Goal: Transaction & Acquisition: Purchase product/service

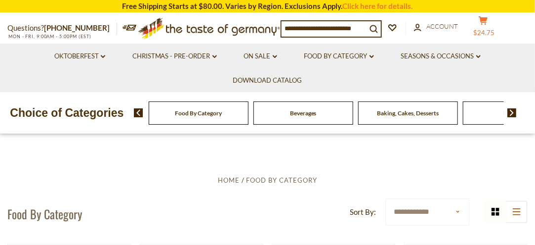
click at [488, 20] on icon at bounding box center [483, 20] width 9 height 8
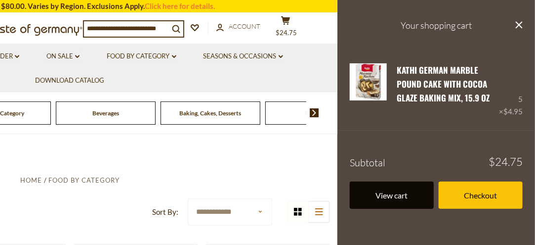
click at [397, 196] on link "View cart" at bounding box center [392, 194] width 84 height 27
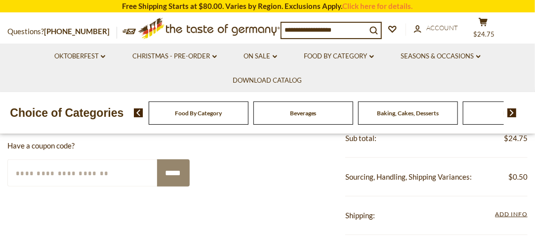
scroll to position [382, 0]
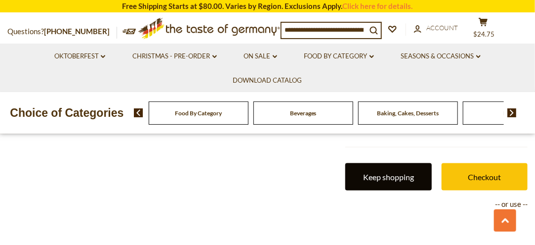
click at [374, 171] on link "Keep shopping" at bounding box center [388, 176] width 86 height 27
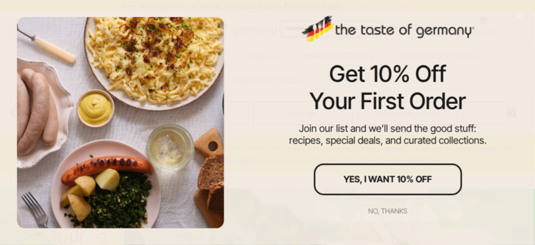
click at [384, 209] on div "No, thanks" at bounding box center [388, 210] width 39 height 7
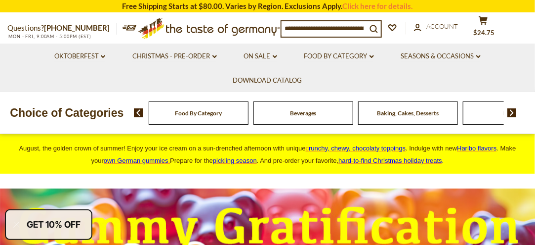
click at [213, 116] on span "Food By Category" at bounding box center [198, 112] width 47 height 7
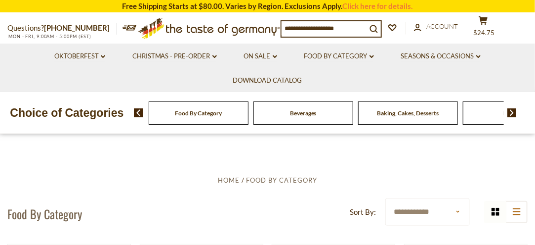
click at [423, 115] on span "Baking, Cakes, Desserts" at bounding box center [408, 112] width 62 height 7
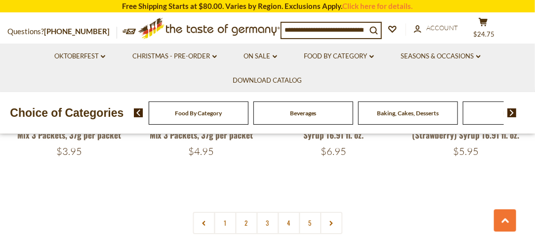
scroll to position [2206, 0]
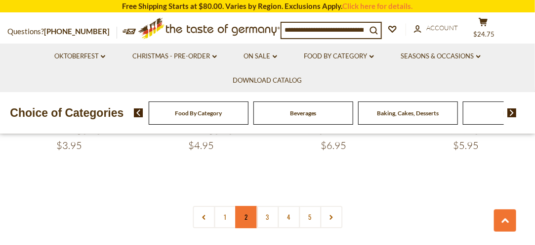
click at [249, 207] on link "2" at bounding box center [246, 217] width 22 height 22
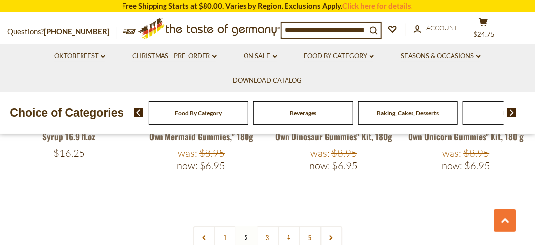
scroll to position [2229, 0]
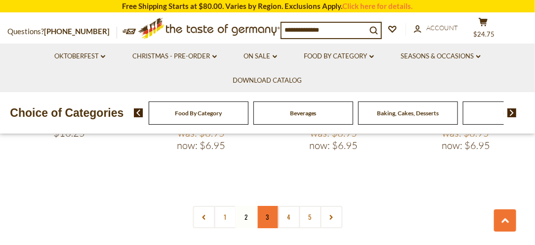
click at [269, 206] on link "3" at bounding box center [267, 217] width 22 height 22
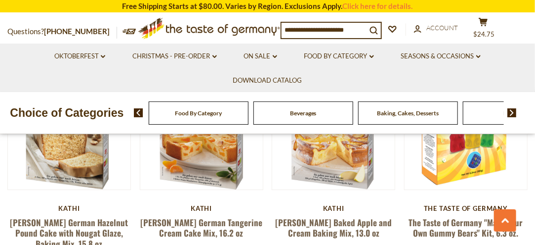
scroll to position [992, 0]
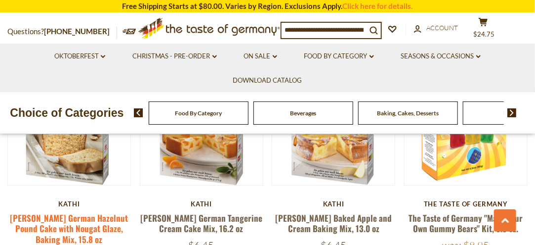
click at [52, 211] on link "[PERSON_NAME] German Hazelnut Pound Cake with Nougat Glaze, Baking Mix, 15.8 oz" at bounding box center [69, 228] width 118 height 34
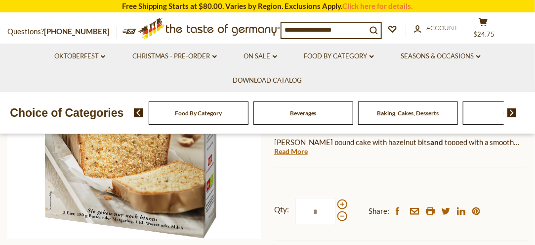
scroll to position [216, 0]
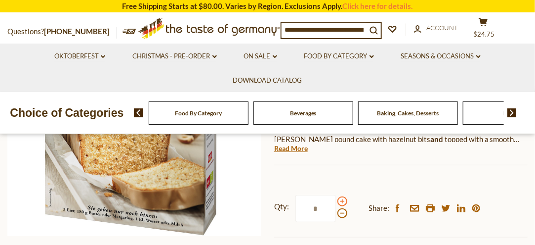
click at [342, 196] on span at bounding box center [342, 201] width 10 height 10
click at [336, 195] on input "*" at bounding box center [315, 208] width 41 height 27
type input "*"
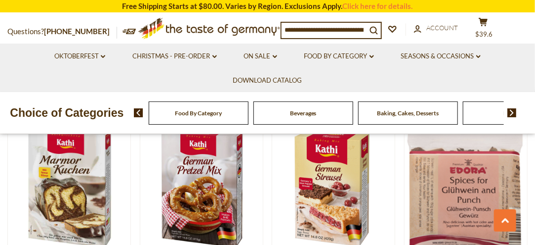
scroll to position [1591, 0]
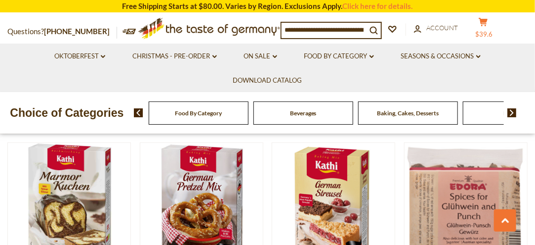
click at [493, 30] on span "$39.6" at bounding box center [484, 34] width 17 height 8
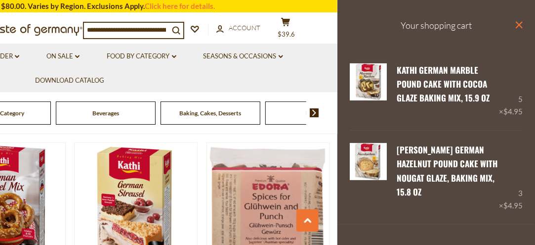
click at [515, 25] on icon "close" at bounding box center [518, 24] width 7 height 7
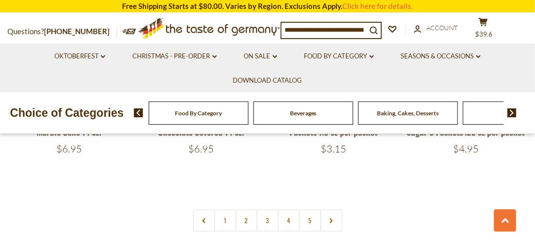
scroll to position [2238, 0]
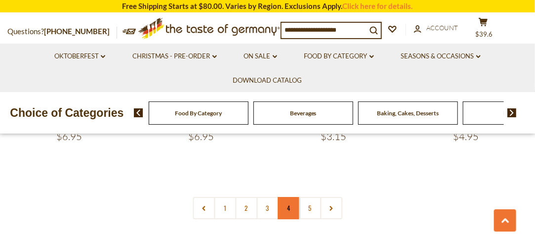
click at [289, 197] on link "4" at bounding box center [289, 208] width 22 height 22
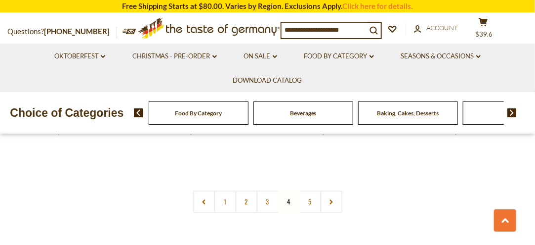
scroll to position [2251, 0]
click at [309, 173] on link "5" at bounding box center [310, 184] width 22 height 22
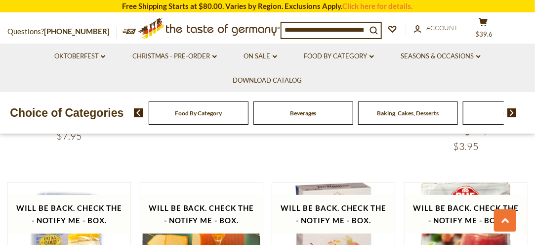
scroll to position [1335, 0]
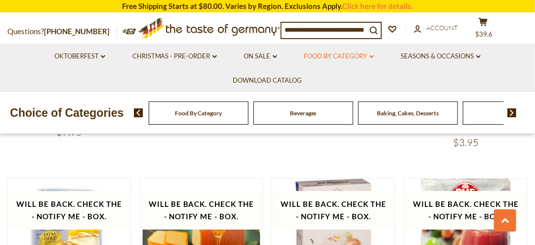
click at [348, 56] on link "Food By Category dropdown_arrow" at bounding box center [339, 56] width 70 height 11
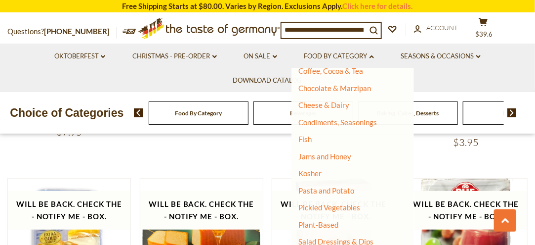
scroll to position [288, 0]
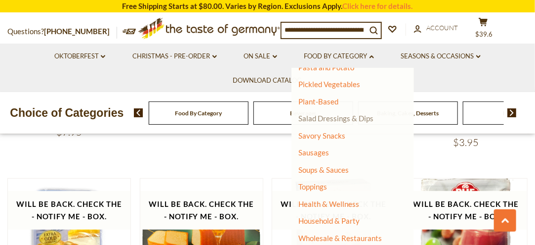
click at [318, 119] on link "Salad Dressings & Dips" at bounding box center [336, 118] width 75 height 9
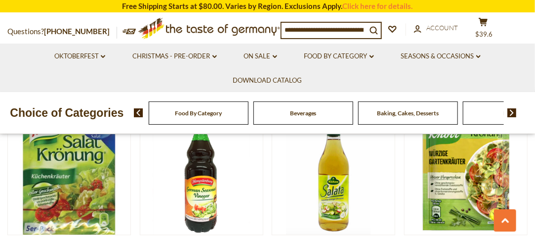
scroll to position [1983, 0]
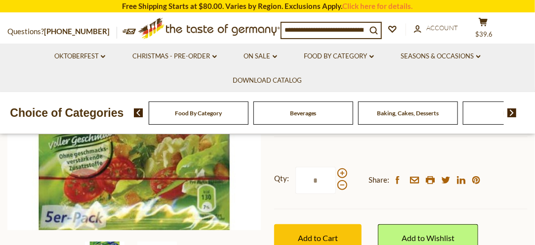
scroll to position [199, 0]
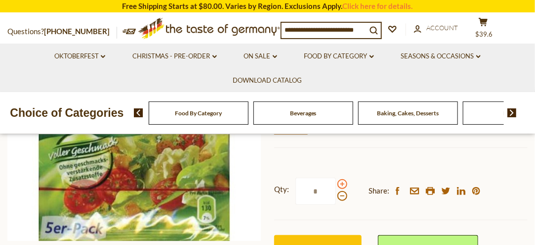
click at [339, 185] on span at bounding box center [342, 184] width 10 height 10
click at [336, 185] on input "*" at bounding box center [315, 190] width 41 height 27
type input "*"
click at [338, 237] on button "Add to Cart" at bounding box center [317, 248] width 87 height 27
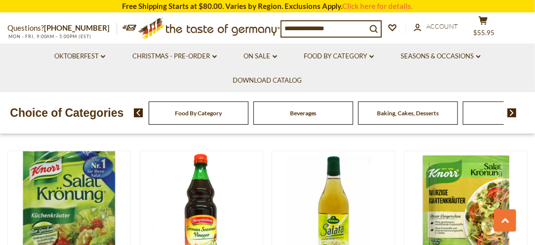
scroll to position [1983, 0]
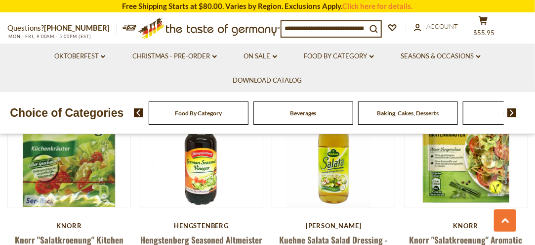
click at [213, 122] on div "Food By Category" at bounding box center [199, 112] width 100 height 23
click at [204, 125] on div "Choice of Categories Food By Category [GEOGRAPHIC_DATA] Baking, Cakes, Desserts…" at bounding box center [267, 112] width 535 height 41
click at [204, 121] on div "Food By Category" at bounding box center [199, 112] width 100 height 23
click at [327, 31] on input at bounding box center [324, 28] width 85 height 14
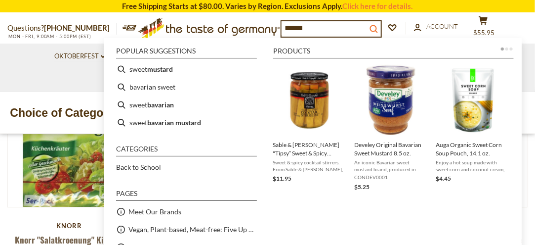
type input "******"
click at [378, 27] on icon "search_icon" at bounding box center [374, 29] width 8 height 8
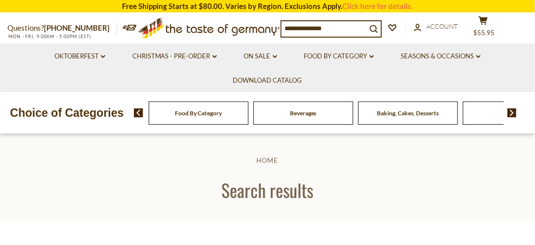
type input "******"
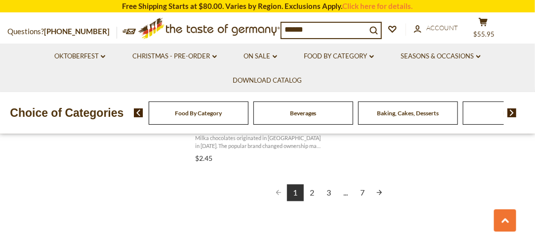
scroll to position [1876, 0]
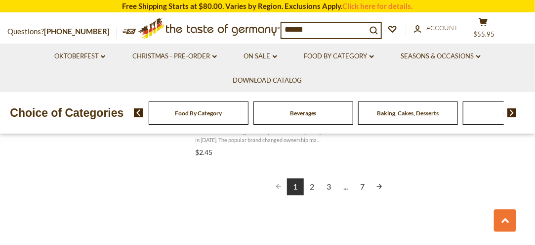
click at [313, 188] on link "2" at bounding box center [312, 186] width 17 height 17
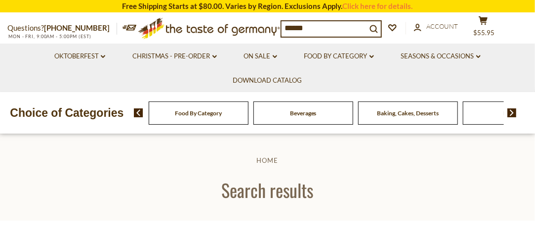
scroll to position [42, 0]
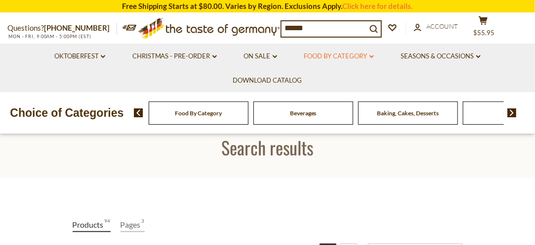
click at [340, 56] on link "Food By Category dropdown_arrow" at bounding box center [339, 56] width 70 height 11
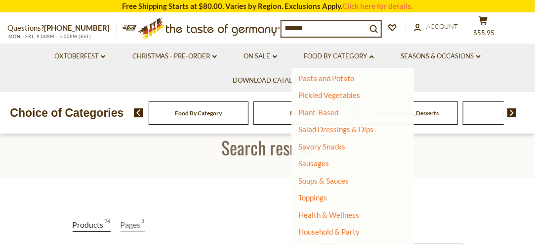
scroll to position [276, 0]
click at [331, 148] on link "Savory Snacks" at bounding box center [322, 147] width 47 height 9
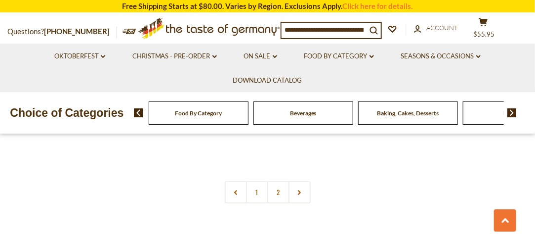
scroll to position [2228, 0]
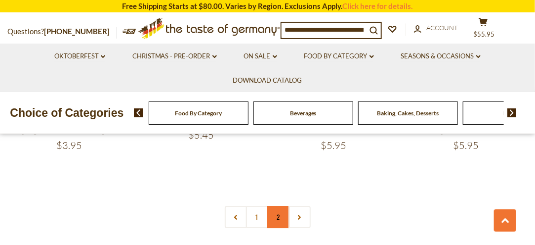
click at [284, 206] on link "2" at bounding box center [278, 217] width 22 height 22
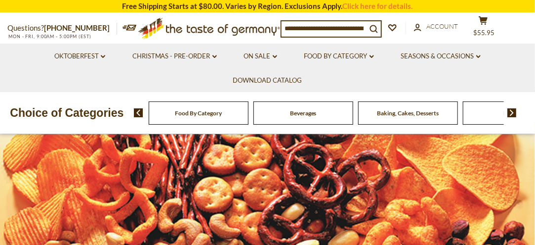
scroll to position [0, 0]
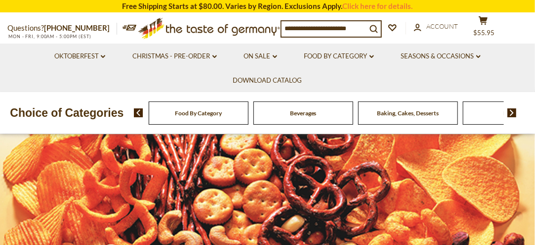
click at [213, 114] on span "Food By Category" at bounding box center [198, 112] width 47 height 7
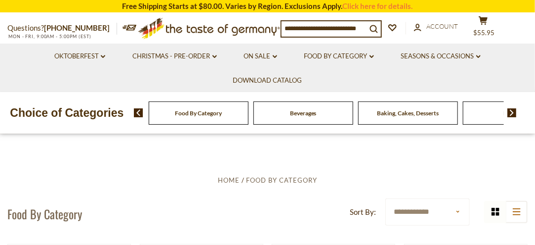
click at [211, 112] on span "Food By Category" at bounding box center [198, 112] width 47 height 7
click at [330, 55] on link "Food By Category dropdown_arrow" at bounding box center [339, 56] width 70 height 11
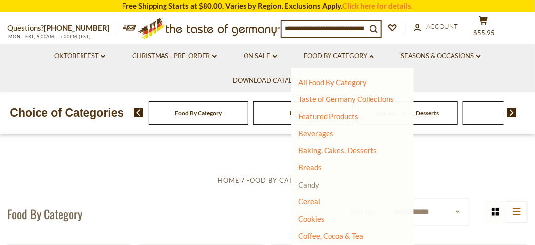
click at [314, 186] on link "Candy" at bounding box center [309, 184] width 21 height 9
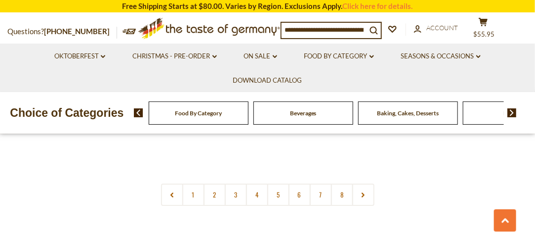
scroll to position [2314, 0]
click at [218, 179] on link "2" at bounding box center [215, 190] width 22 height 22
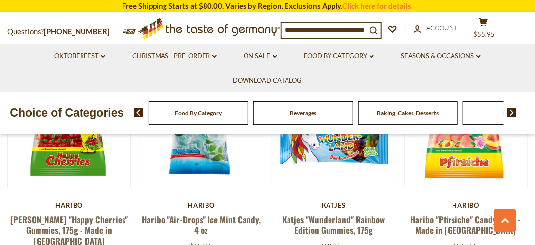
scroll to position [1199, 0]
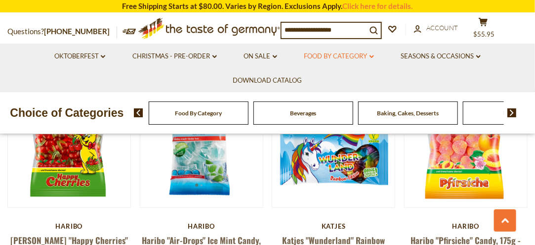
click at [342, 55] on link "Food By Category dropdown_arrow" at bounding box center [339, 56] width 70 height 11
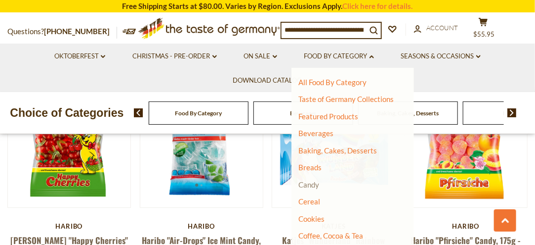
click at [315, 185] on link "Candy" at bounding box center [309, 184] width 21 height 9
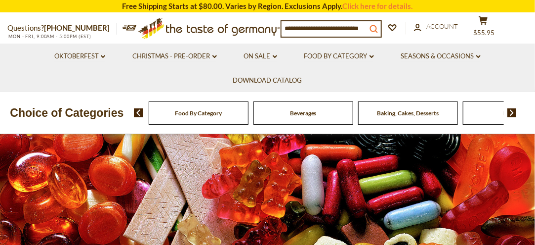
click at [374, 28] on button "search_icon" at bounding box center [374, 27] width 14 height 13
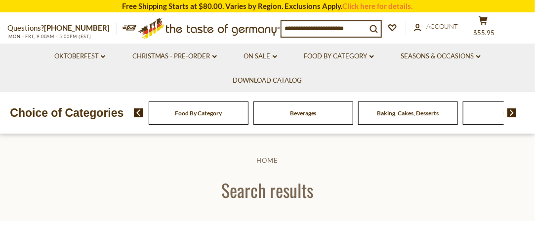
drag, startPoint x: 348, startPoint y: 28, endPoint x: 293, endPoint y: 36, distance: 55.4
click at [293, 36] on div "search_icon" at bounding box center [331, 28] width 101 height 17
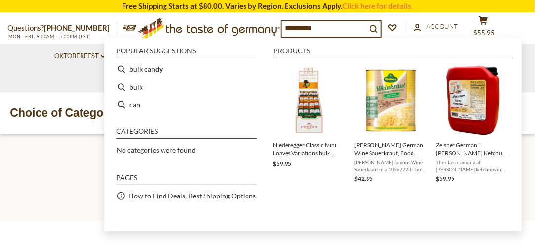
type input "**********"
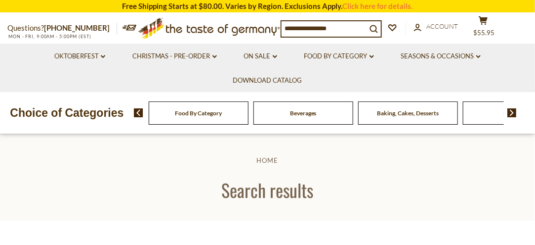
type input "**********"
click at [378, 28] on icon "search_icon" at bounding box center [374, 29] width 8 height 8
type input "**********"
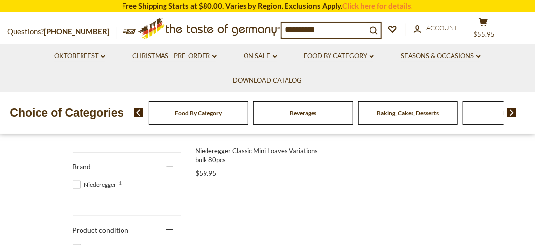
scroll to position [165, 0]
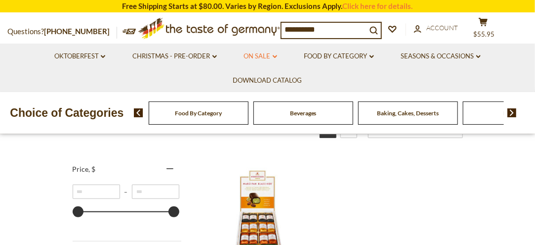
click at [255, 55] on link "On Sale dropdown_arrow" at bounding box center [260, 56] width 33 height 11
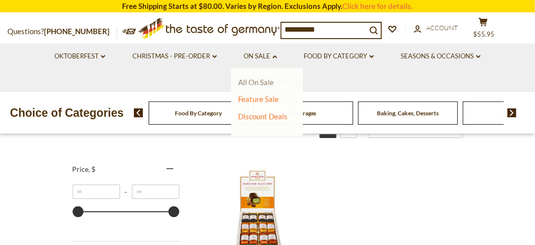
click at [257, 83] on link "All On Sale" at bounding box center [257, 82] width 36 height 9
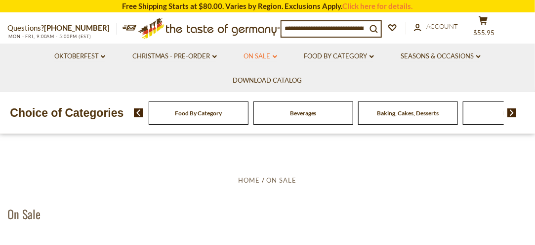
click at [256, 57] on link "On Sale dropdown_arrow" at bounding box center [260, 56] width 33 height 11
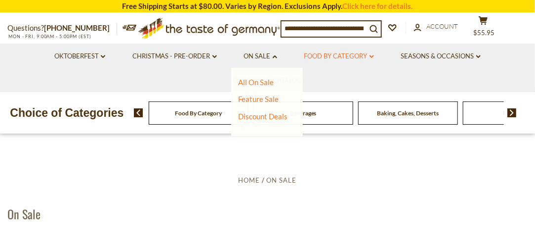
click at [328, 55] on link "Food By Category dropdown_arrow" at bounding box center [339, 56] width 70 height 11
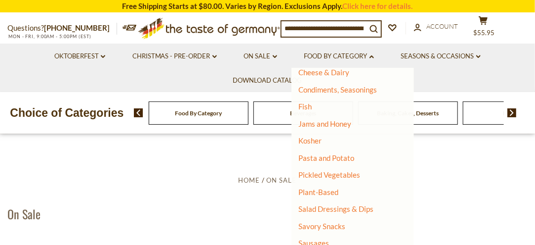
scroll to position [196, 0]
click at [321, 162] on link "Pasta and Potato" at bounding box center [327, 158] width 56 height 9
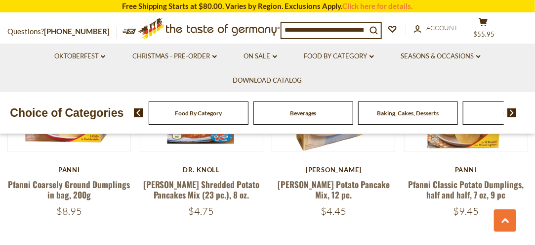
scroll to position [415, 0]
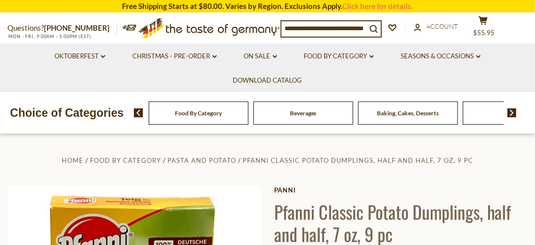
scroll to position [165, 0]
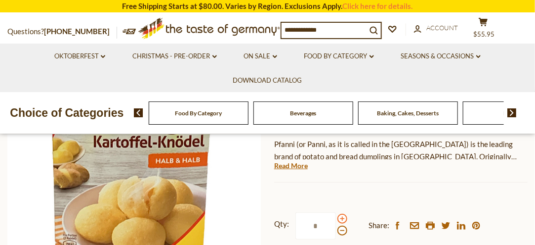
click at [343, 219] on span at bounding box center [342, 218] width 10 height 10
click at [336, 219] on input "*" at bounding box center [315, 225] width 41 height 27
click at [343, 219] on span at bounding box center [342, 218] width 10 height 10
click at [336, 219] on input "*" at bounding box center [315, 225] width 41 height 27
type input "*"
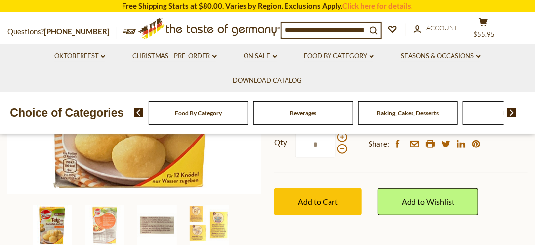
scroll to position [279, 0]
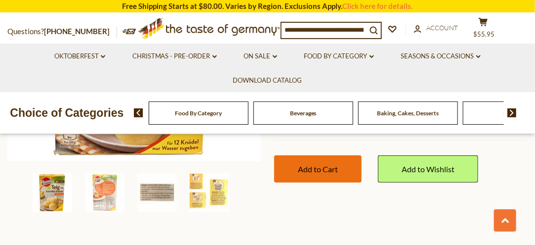
click at [306, 171] on span "Add to Cart" at bounding box center [318, 168] width 40 height 9
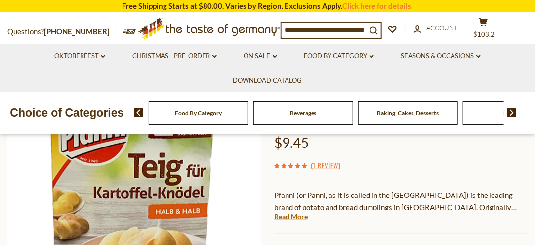
scroll to position [0, 0]
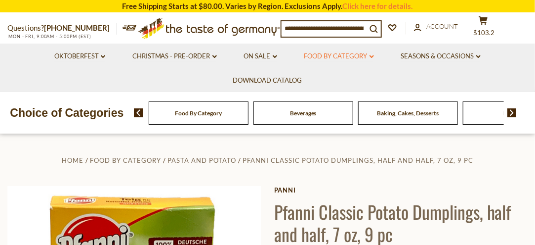
click at [338, 56] on link "Food By Category dropdown_arrow" at bounding box center [339, 56] width 70 height 11
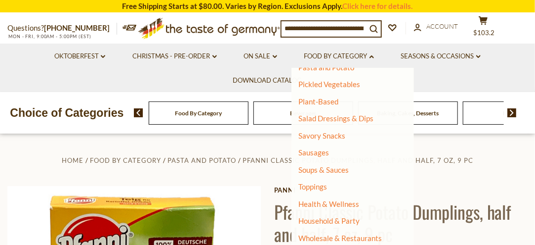
scroll to position [165, 0]
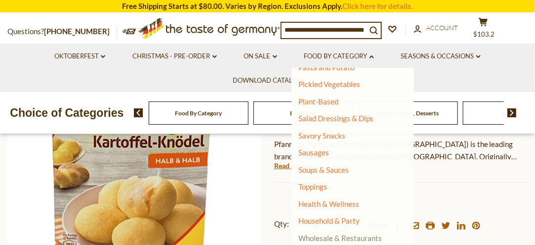
click at [360, 238] on link "Wholesale & Restaurants" at bounding box center [340, 238] width 83 height 14
click at [325, 240] on link "Wholesale & Restaurants" at bounding box center [340, 238] width 83 height 14
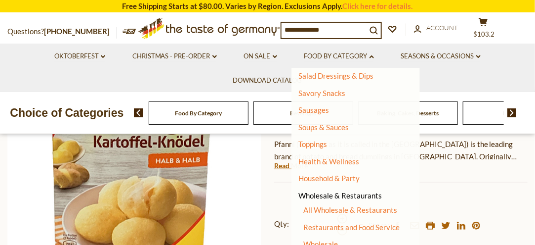
scroll to position [336, 0]
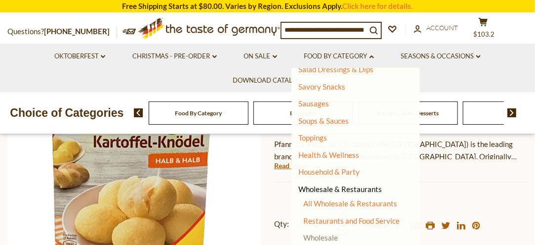
click at [327, 237] on link "Wholesale" at bounding box center [321, 237] width 35 height 9
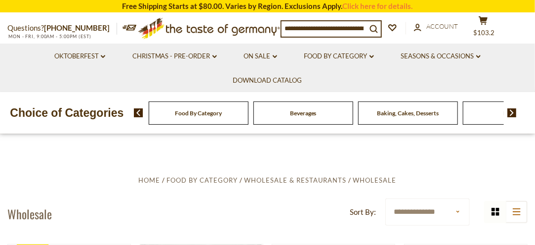
drag, startPoint x: 538, startPoint y: 32, endPoint x: 534, endPoint y: 22, distance: 10.8
click at [354, 55] on link "Food By Category dropdown_arrow" at bounding box center [339, 56] width 70 height 11
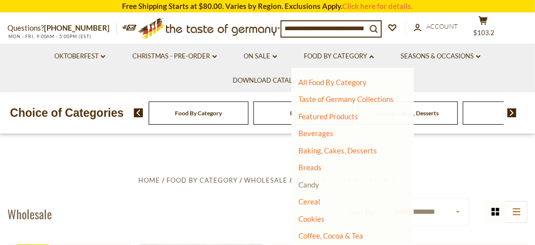
click at [311, 187] on link "Candy" at bounding box center [309, 184] width 21 height 9
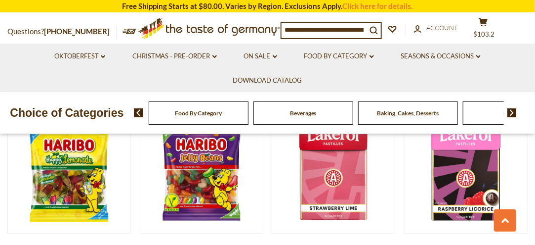
scroll to position [2305, 0]
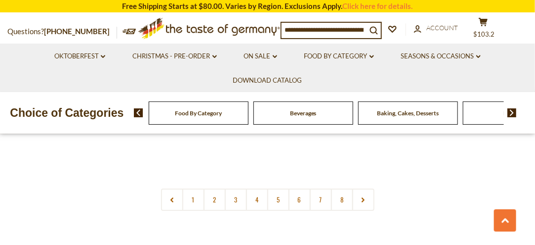
click at [234, 188] on link "3" at bounding box center [236, 199] width 22 height 22
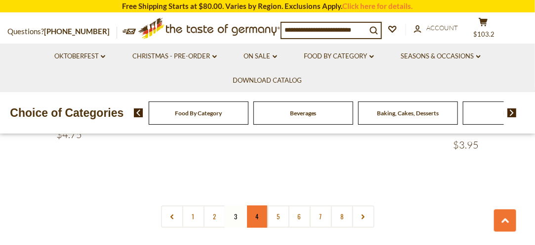
click at [263, 205] on link "4" at bounding box center [257, 216] width 22 height 22
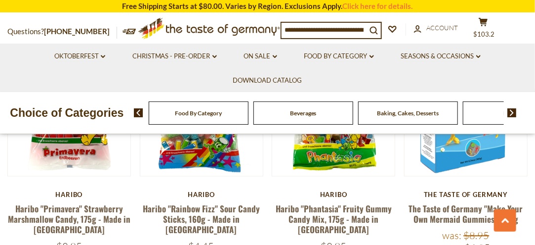
scroll to position [549, 0]
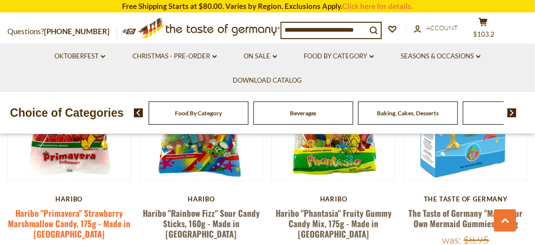
click at [52, 207] on link "Haribo "Primavera" Strawberry Marshmallow Candy, 175g - Made in [GEOGRAPHIC_DAT…" at bounding box center [69, 224] width 123 height 34
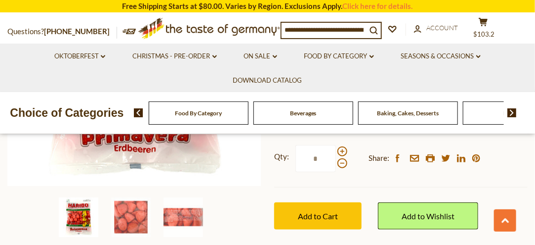
scroll to position [243, 0]
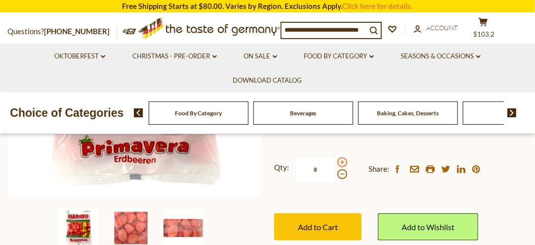
click at [342, 163] on span at bounding box center [342, 162] width 10 height 10
click at [336, 163] on input "*" at bounding box center [315, 169] width 41 height 27
click at [342, 163] on span at bounding box center [342, 162] width 10 height 10
click at [336, 163] on input "*" at bounding box center [315, 169] width 41 height 27
click at [342, 163] on span at bounding box center [342, 162] width 10 height 10
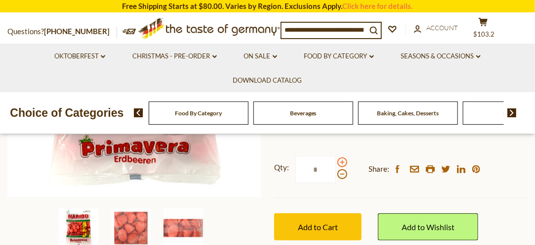
click at [336, 163] on input "*" at bounding box center [315, 169] width 41 height 27
type input "*"
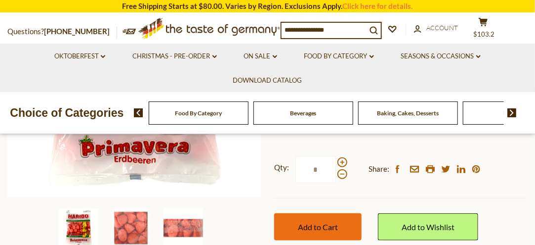
click at [311, 228] on span "Add to Cart" at bounding box center [318, 226] width 40 height 9
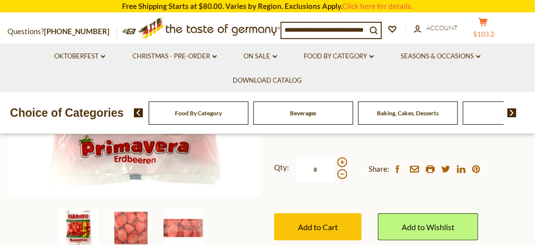
click at [488, 22] on icon at bounding box center [483, 22] width 9 height 8
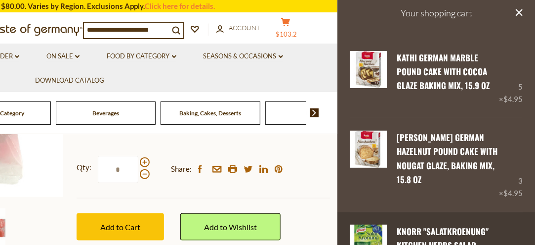
scroll to position [0, 0]
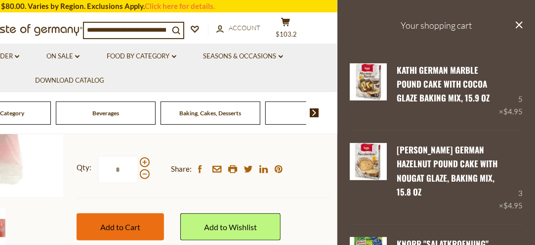
click at [112, 228] on span "Add to Cart" at bounding box center [120, 226] width 40 height 9
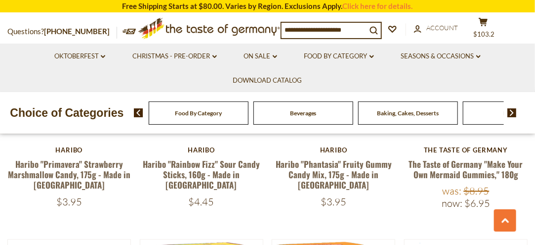
scroll to position [544, 0]
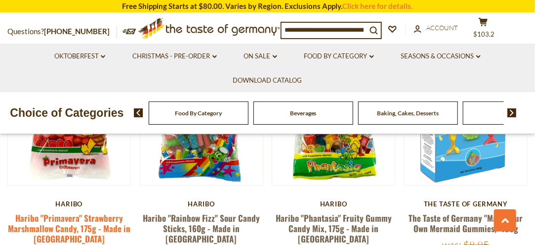
click at [72, 212] on link "Haribo "Primavera" Strawberry Marshmallow Candy, 175g - Made in [GEOGRAPHIC_DAT…" at bounding box center [69, 229] width 123 height 34
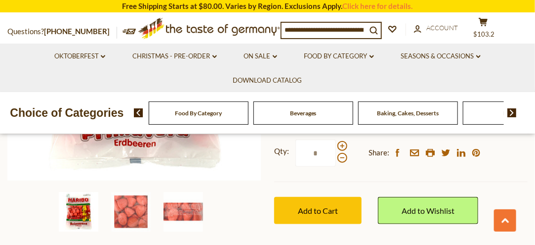
scroll to position [251, 0]
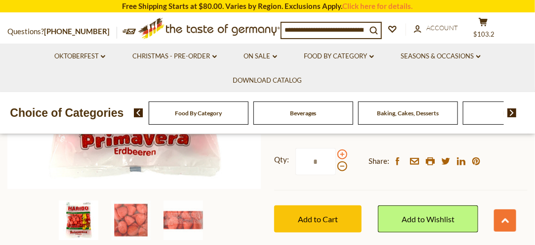
click at [342, 155] on span at bounding box center [342, 154] width 10 height 10
click at [336, 155] on input "*" at bounding box center [315, 161] width 41 height 27
click at [342, 155] on span at bounding box center [342, 154] width 10 height 10
click at [336, 155] on input "*" at bounding box center [315, 161] width 41 height 27
type input "*"
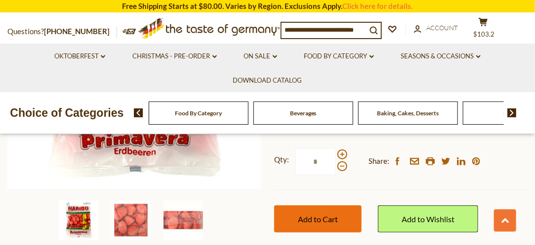
click at [306, 223] on button "Add to Cart" at bounding box center [317, 218] width 87 height 27
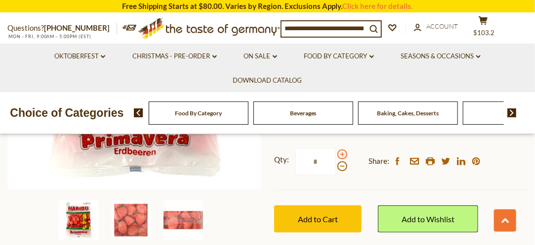
click at [340, 156] on span at bounding box center [342, 154] width 10 height 10
click at [336, 156] on input "*" at bounding box center [315, 161] width 41 height 27
click at [340, 156] on span at bounding box center [342, 154] width 10 height 10
click at [336, 156] on input "*" at bounding box center [315, 161] width 41 height 27
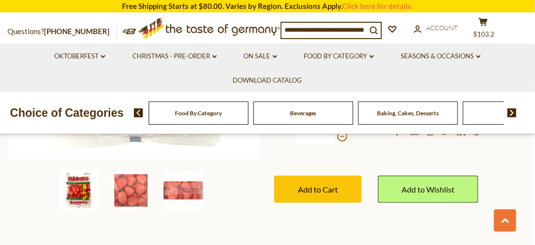
scroll to position [294, 0]
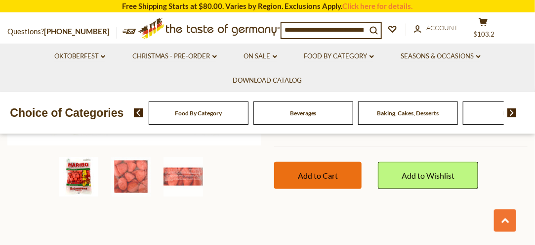
click at [328, 178] on span "Add to Cart" at bounding box center [318, 174] width 40 height 9
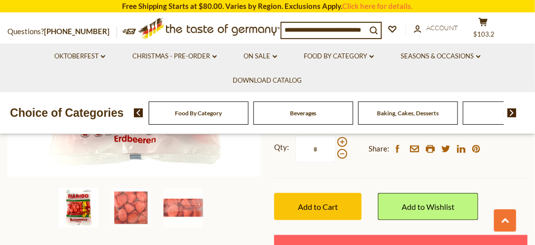
scroll to position [258, 0]
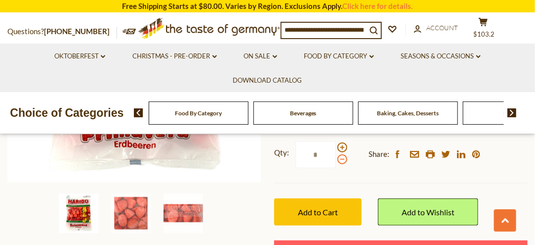
click at [341, 161] on span at bounding box center [342, 159] width 10 height 10
click at [336, 161] on input "*" at bounding box center [315, 154] width 41 height 27
type input "*"
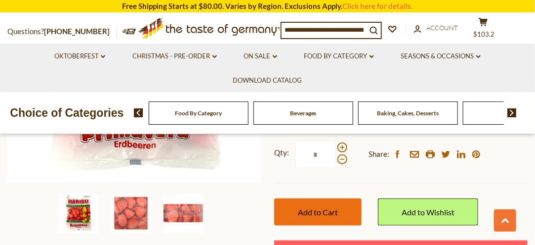
click at [325, 214] on span "Add to Cart" at bounding box center [318, 211] width 40 height 9
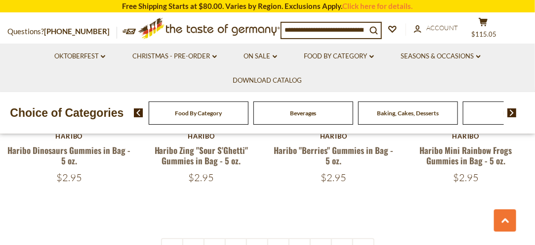
scroll to position [2245, 0]
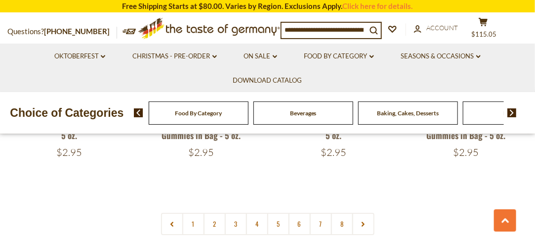
click at [261, 212] on link "4" at bounding box center [257, 223] width 22 height 22
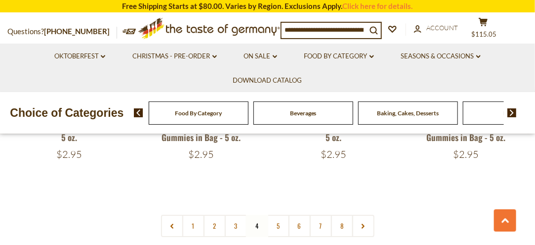
scroll to position [2260, 0]
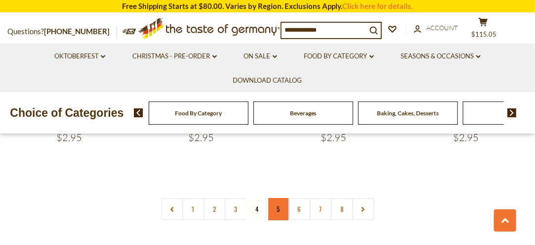
click at [281, 198] on link "5" at bounding box center [278, 209] width 22 height 22
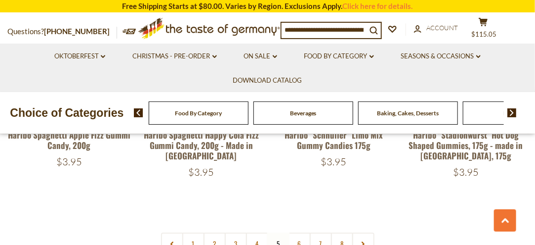
scroll to position [2281, 0]
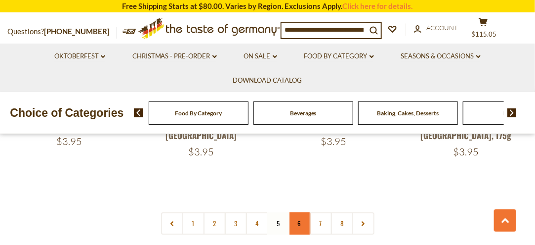
click at [296, 212] on link "6" at bounding box center [300, 223] width 22 height 22
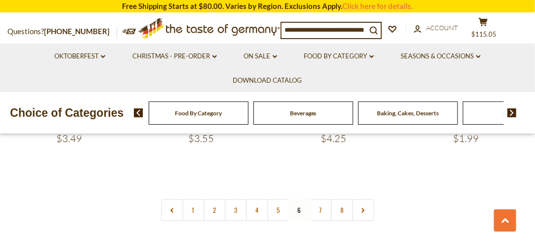
scroll to position [2234, 0]
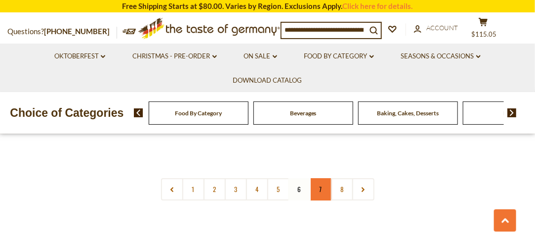
click at [316, 181] on link "7" at bounding box center [321, 189] width 22 height 22
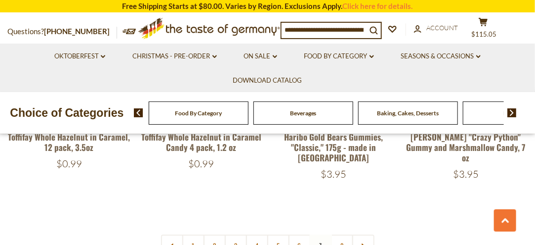
scroll to position [2259, 0]
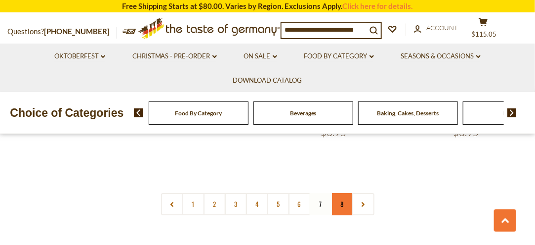
click at [343, 193] on link "8" at bounding box center [342, 204] width 22 height 22
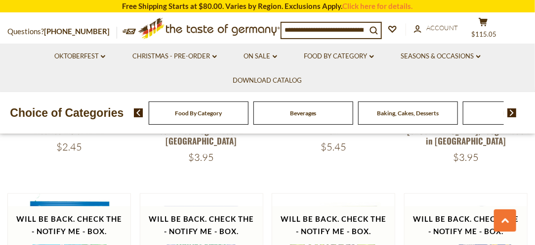
scroll to position [1734, 0]
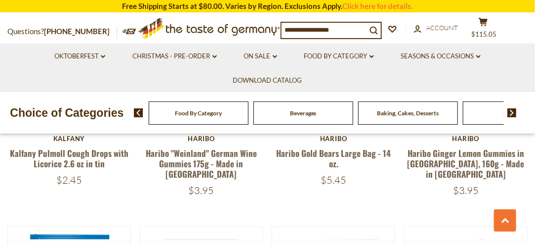
click at [357, 33] on input at bounding box center [324, 30] width 85 height 14
click at [330, 57] on link "Food By Category dropdown_arrow" at bounding box center [339, 56] width 70 height 11
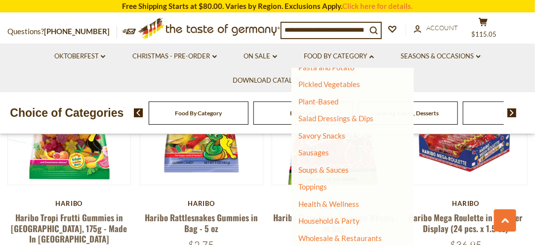
scroll to position [123, 0]
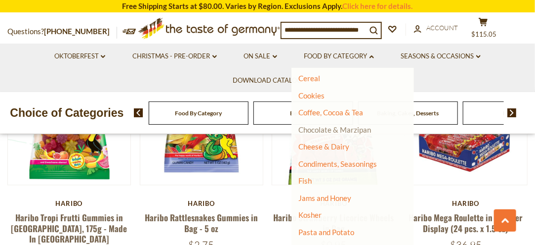
click at [323, 131] on link "Chocolate & Marzipan" at bounding box center [335, 129] width 73 height 9
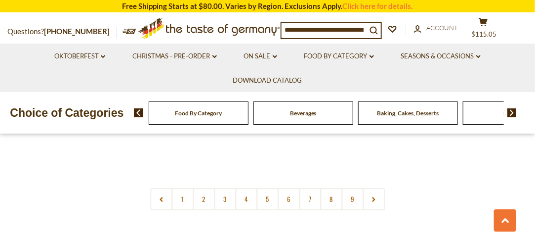
scroll to position [2296, 0]
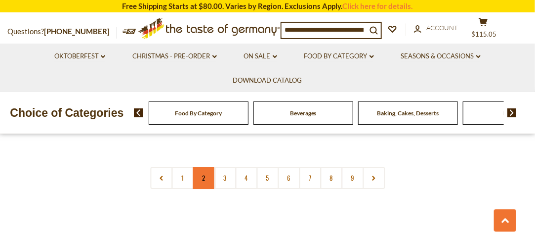
click at [201, 183] on link "2" at bounding box center [204, 177] width 22 height 22
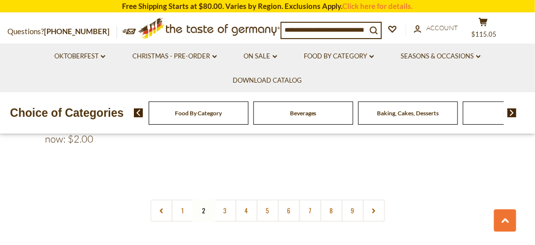
scroll to position [2281, 0]
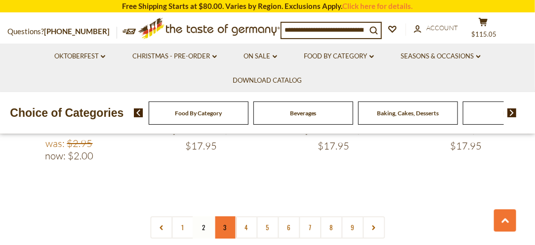
click at [227, 216] on link "3" at bounding box center [225, 227] width 22 height 22
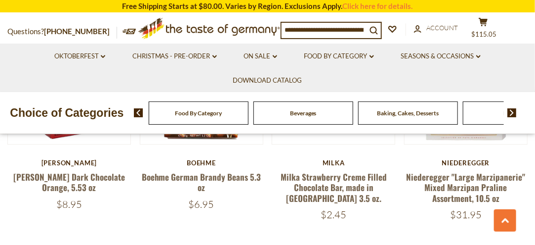
scroll to position [1988, 0]
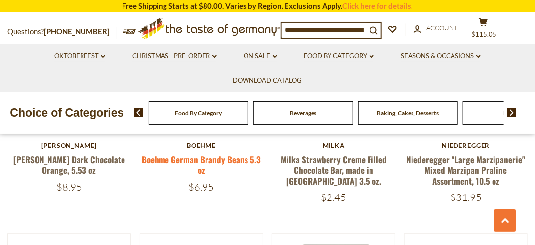
click at [190, 153] on link "Boehme German Brandy Beans 5.3 oz" at bounding box center [202, 164] width 120 height 23
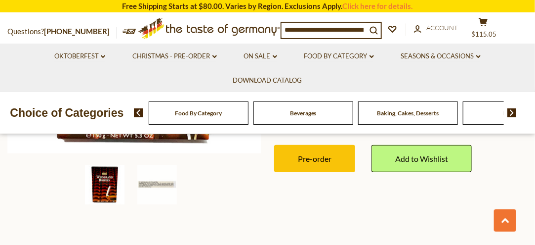
scroll to position [354, 0]
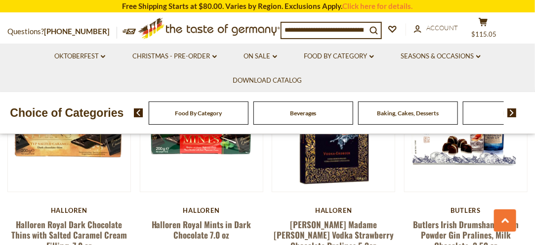
scroll to position [2318, 0]
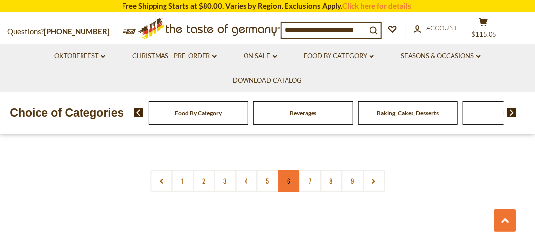
click at [287, 170] on link "6" at bounding box center [289, 180] width 22 height 22
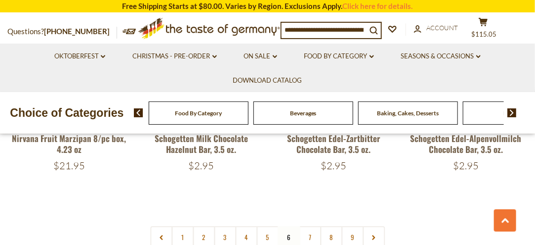
scroll to position [2228, 0]
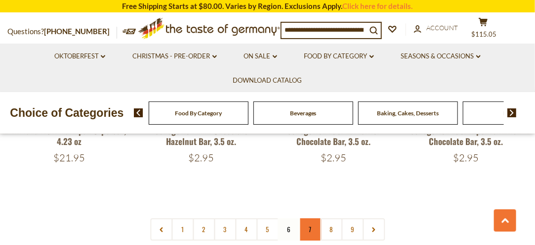
click at [308, 218] on link "7" at bounding box center [310, 229] width 22 height 22
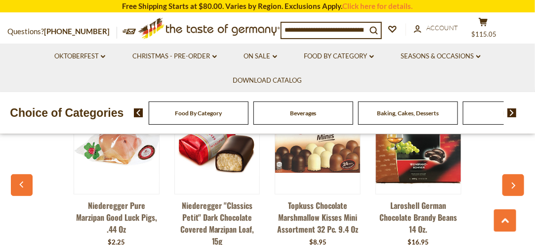
scroll to position [2381, 0]
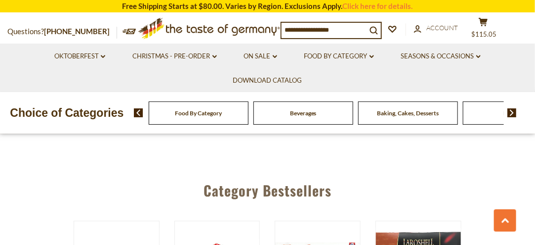
click at [306, 29] on input at bounding box center [324, 30] width 85 height 14
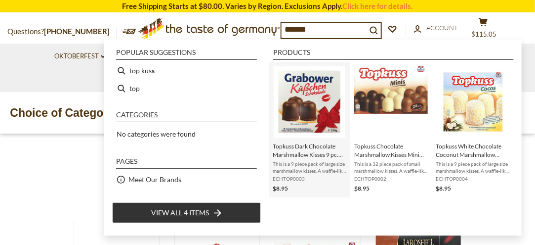
type input "*******"
click at [311, 119] on img "Topkuss Dark Chocolate Marshmallow Kisses 9 pc. 8.8 oz Extra Large" at bounding box center [310, 102] width 72 height 72
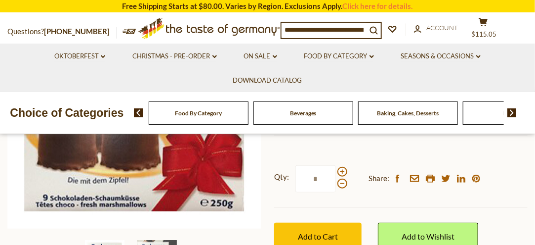
scroll to position [231, 0]
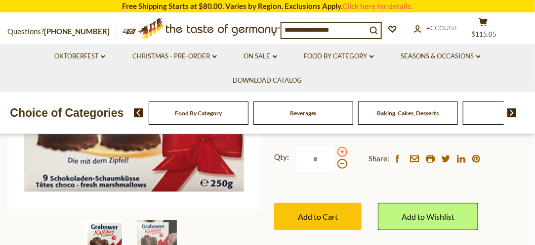
click at [340, 154] on span at bounding box center [342, 152] width 10 height 10
click at [336, 154] on input "*" at bounding box center [315, 158] width 41 height 27
type input "*"
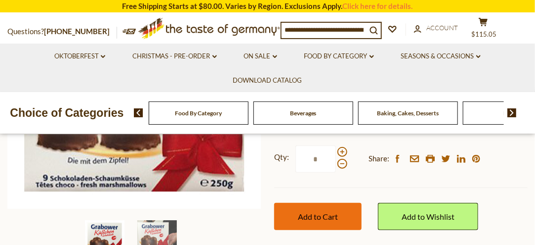
click at [327, 215] on span "Add to Cart" at bounding box center [318, 215] width 40 height 9
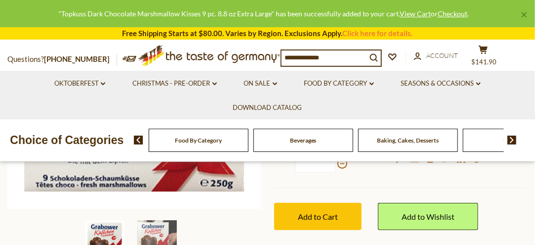
click at [317, 60] on input at bounding box center [324, 57] width 85 height 14
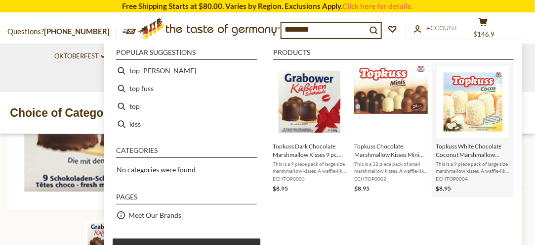
type input "********"
click at [463, 116] on img "Topkuss White Chocolate Coconut Marshmallow Kisses 9 pc 7.9 oz" at bounding box center [473, 102] width 72 height 72
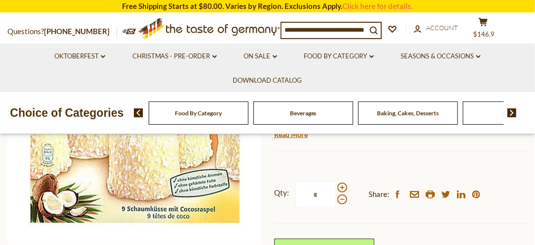
scroll to position [239, 0]
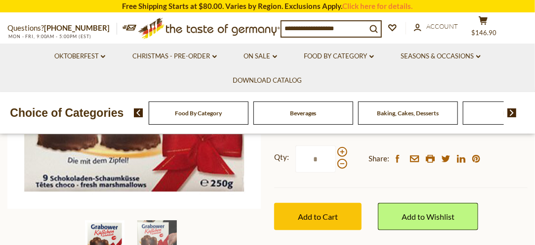
scroll to position [231, 0]
click at [488, 21] on icon "cart" at bounding box center [483, 20] width 9 height 8
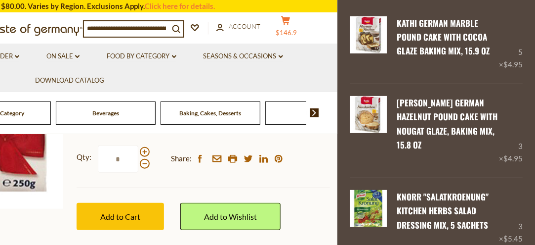
scroll to position [0, 0]
